Goal: Transaction & Acquisition: Purchase product/service

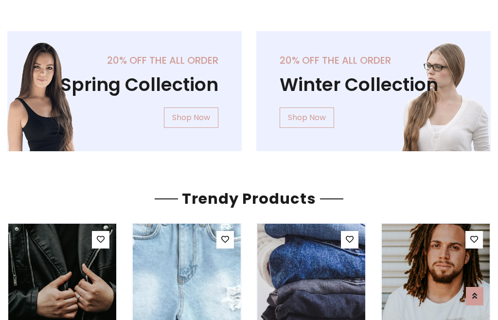
scroll to position [50, 0]
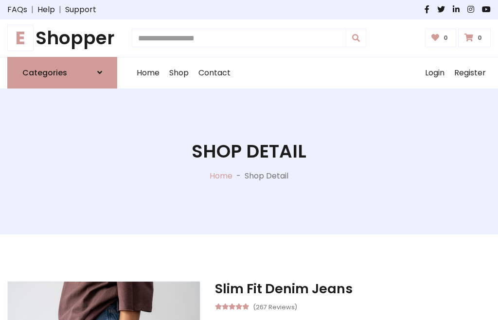
click at [62, 38] on h1 "E Shopper" at bounding box center [62, 38] width 110 height 22
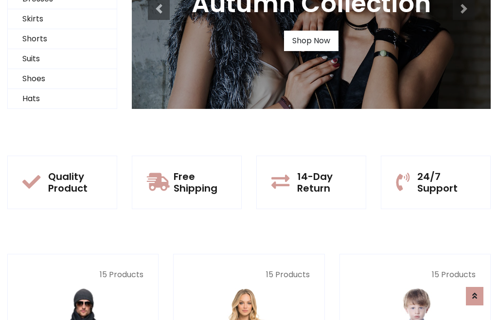
scroll to position [94, 0]
